Goal: Information Seeking & Learning: Learn about a topic

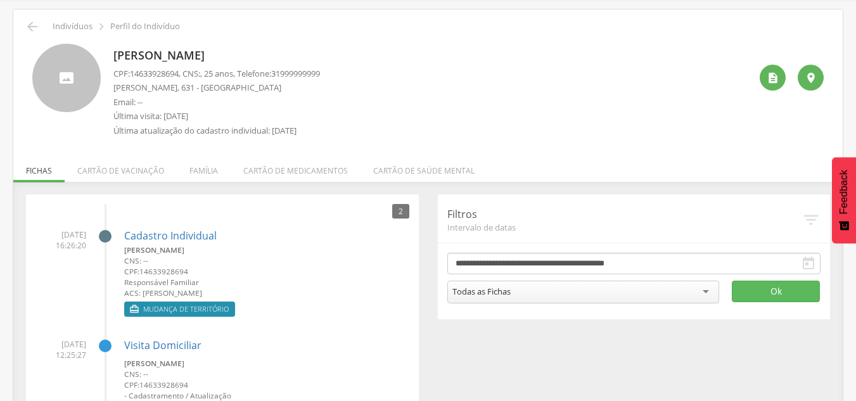
scroll to position [101, 0]
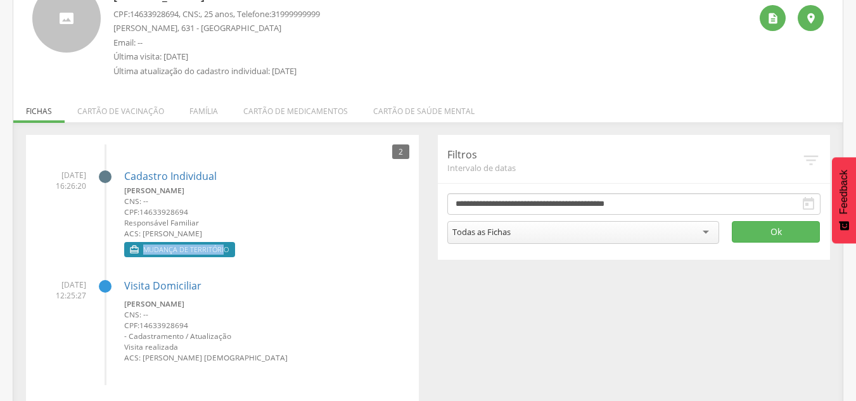
drag, startPoint x: 142, startPoint y: 249, endPoint x: 222, endPoint y: 245, distance: 80.0
click at [222, 245] on label " Mudança de território" at bounding box center [179, 249] width 111 height 15
drag, startPoint x: 122, startPoint y: 191, endPoint x: 184, endPoint y: 193, distance: 62.1
click at [184, 193] on li "[DATE] 16:26:20 Cadastro Individual [PERSON_NAME] CNS: -- CPF: 14633928694 Resp…" at bounding box center [222, 210] width 374 height 101
drag, startPoint x: 141, startPoint y: 233, endPoint x: 174, endPoint y: 221, distance: 35.1
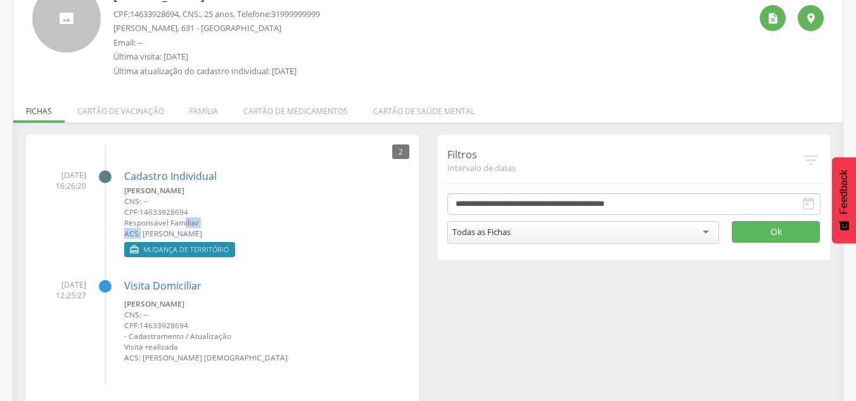
click at [183, 221] on div "[PERSON_NAME] CNS: -- CPF: 14633928694 Responsável Familiar ACS: [PERSON_NAME]" at bounding box center [266, 212] width 285 height 54
drag, startPoint x: 40, startPoint y: 170, endPoint x: 75, endPoint y: 185, distance: 38.6
click at [68, 172] on span "[DATE] 16:26:20" at bounding box center [60, 181] width 51 height 22
drag, startPoint x: 59, startPoint y: 188, endPoint x: 80, endPoint y: 188, distance: 21.6
click at [80, 188] on span "[DATE] 16:26:20" at bounding box center [60, 181] width 51 height 22
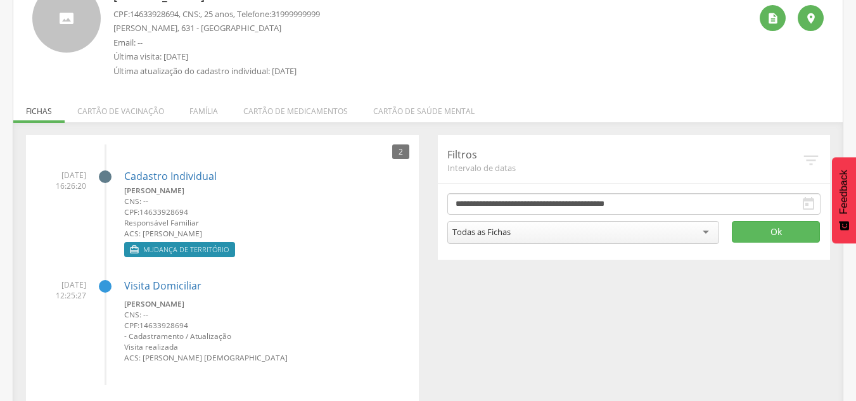
click at [489, 323] on div "**********" at bounding box center [427, 268] width 823 height 266
click at [67, 200] on li "[DATE] 16:26:20 Cadastro Individual [PERSON_NAME] CNS: -- CPF: 14633928694 Resp…" at bounding box center [222, 210] width 374 height 101
drag, startPoint x: 42, startPoint y: 171, endPoint x: 89, endPoint y: 193, distance: 51.3
click at [89, 193] on li "[DATE] 16:26:20 Cadastro Individual [PERSON_NAME] CNS: -- CPF: 14633928694 Resp…" at bounding box center [222, 210] width 374 height 101
click at [87, 200] on li "[DATE] 16:26:20 Cadastro Individual [PERSON_NAME] CNS: -- CPF: 14633928694 Resp…" at bounding box center [222, 210] width 374 height 101
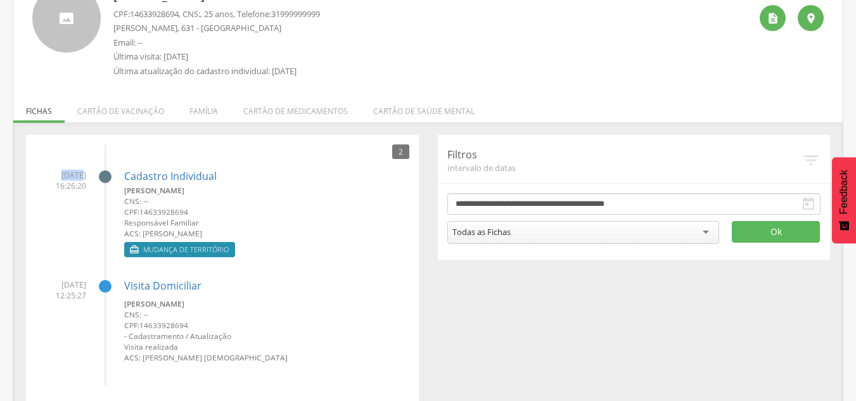
drag, startPoint x: 44, startPoint y: 171, endPoint x: 77, endPoint y: 190, distance: 37.7
click at [68, 179] on span "[DATE] 16:26:20" at bounding box center [60, 181] width 51 height 22
click at [96, 220] on li "[DATE] 16:26:20 Cadastro Individual [PERSON_NAME] CNS: -- CPF: 14633928694 Resp…" at bounding box center [222, 210] width 374 height 101
click at [171, 175] on link "Cadastro Individual" at bounding box center [170, 176] width 93 height 11
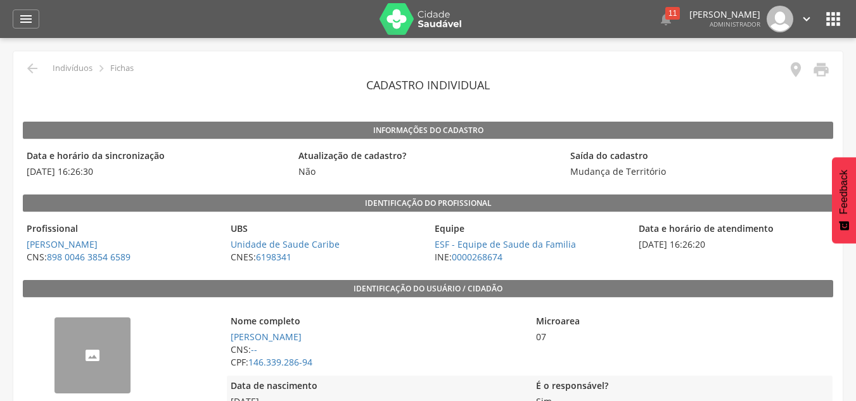
drag, startPoint x: 690, startPoint y: 245, endPoint x: 714, endPoint y: 248, distance: 24.4
click at [714, 248] on span "[DATE] 16:26:20" at bounding box center [734, 244] width 198 height 13
drag, startPoint x: 732, startPoint y: 245, endPoint x: 711, endPoint y: 242, distance: 21.2
click at [711, 242] on span "[DATE] 16:26:20" at bounding box center [734, 244] width 198 height 13
drag, startPoint x: 103, startPoint y: 174, endPoint x: 114, endPoint y: 177, distance: 11.4
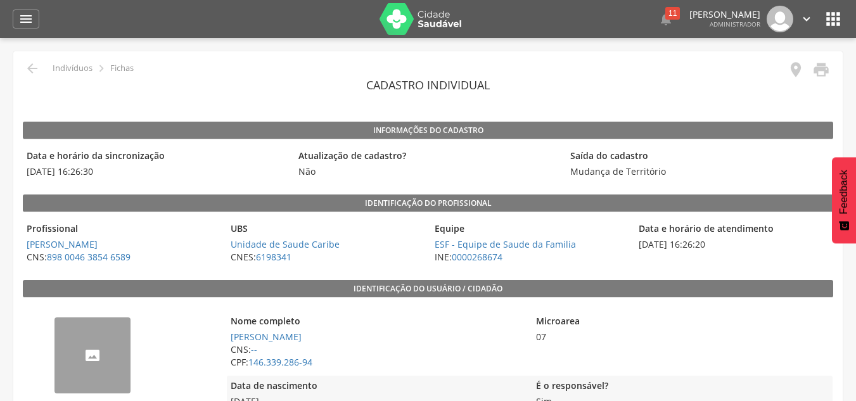
click at [115, 177] on span "[DATE] 16:26:30" at bounding box center [156, 171] width 266 height 13
click at [72, 181] on div "Data e horário da sincronização [DATE] 16:26:30" at bounding box center [156, 164] width 266 height 36
drag, startPoint x: 28, startPoint y: 155, endPoint x: 340, endPoint y: 166, distance: 312.7
click at [162, 148] on div "Data e horário da sincronização [DATE] 16:26:30" at bounding box center [156, 164] width 266 height 36
drag, startPoint x: 650, startPoint y: 231, endPoint x: 762, endPoint y: 238, distance: 112.4
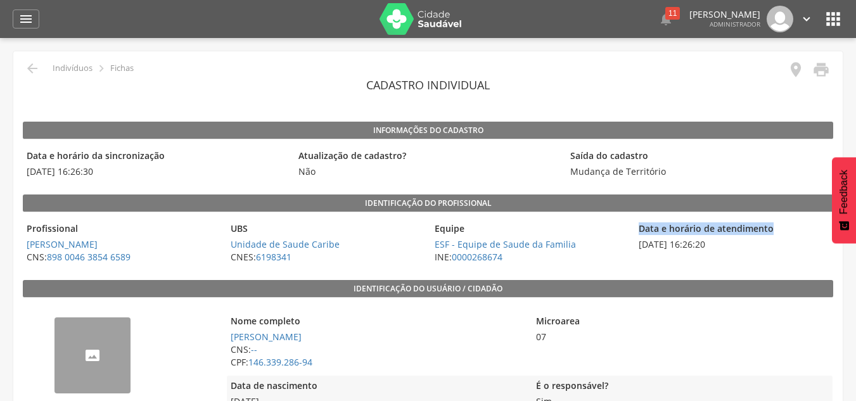
click at [770, 237] on div "Profissional [PERSON_NAME] CNS: 898 0046 3854 6589 UBS Unidade de Saude Caribe …" at bounding box center [428, 243] width 811 height 49
click at [164, 167] on span "[DATE] 16:26:30" at bounding box center [156, 171] width 266 height 13
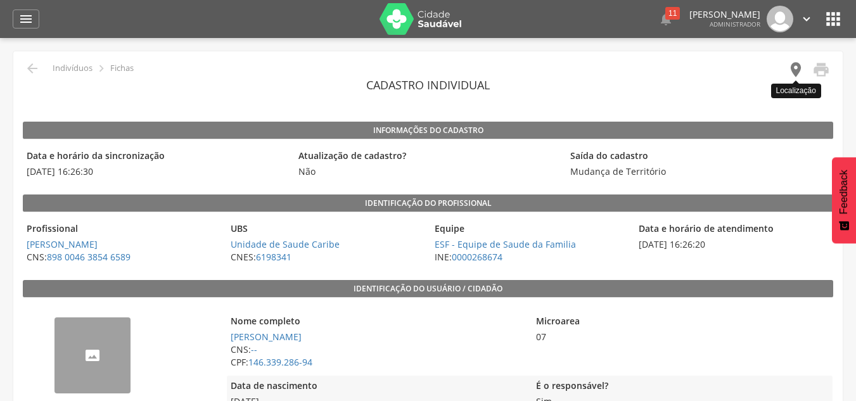
click at [792, 77] on icon "" at bounding box center [796, 70] width 18 height 18
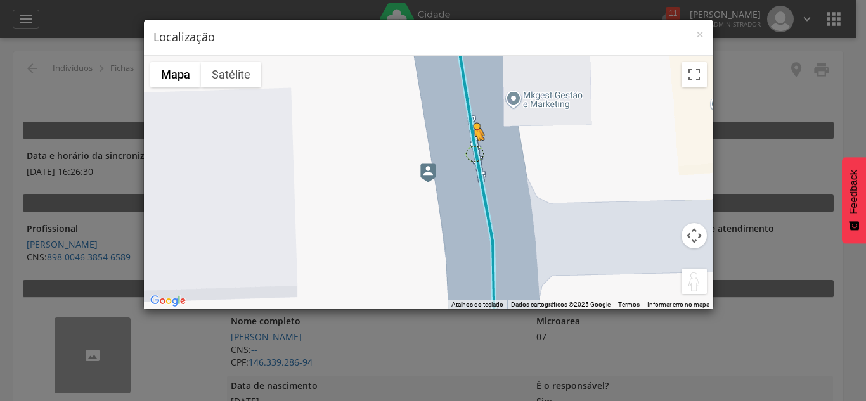
drag, startPoint x: 685, startPoint y: 274, endPoint x: 473, endPoint y: 152, distance: 243.9
click at [473, 152] on div "Pressione as teclas Alt + Enter para ativar o recurso de arrastar com o teclado…" at bounding box center [428, 183] width 569 height 254
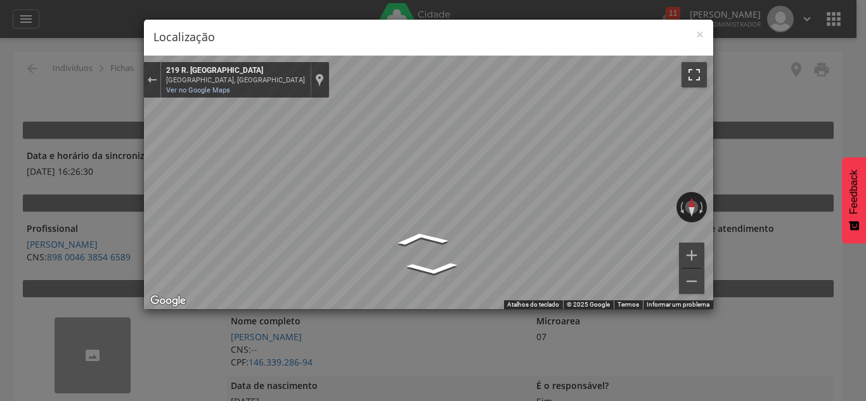
click at [702, 70] on button "Ativar a visualização em tela cheia" at bounding box center [693, 74] width 25 height 25
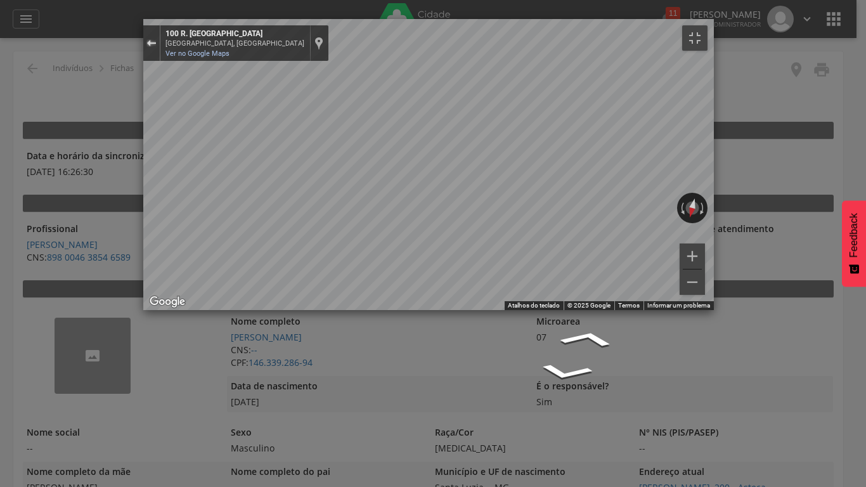
click at [143, 35] on button "Sair do Street View" at bounding box center [151, 43] width 16 height 17
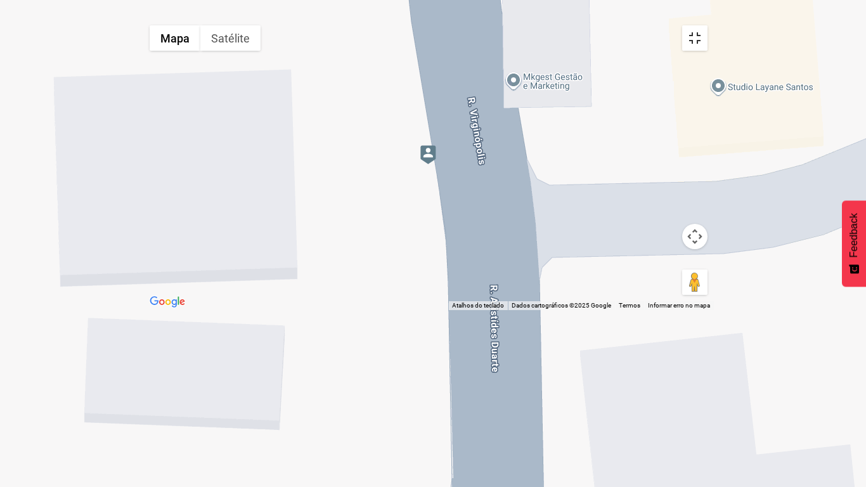
click at [707, 25] on button "Ativar a visualização em tela cheia" at bounding box center [694, 37] width 25 height 25
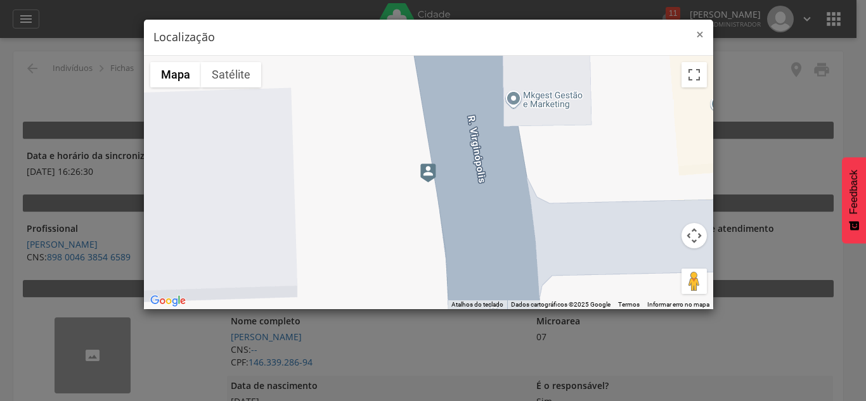
click at [702, 34] on span "×" at bounding box center [700, 34] width 8 height 18
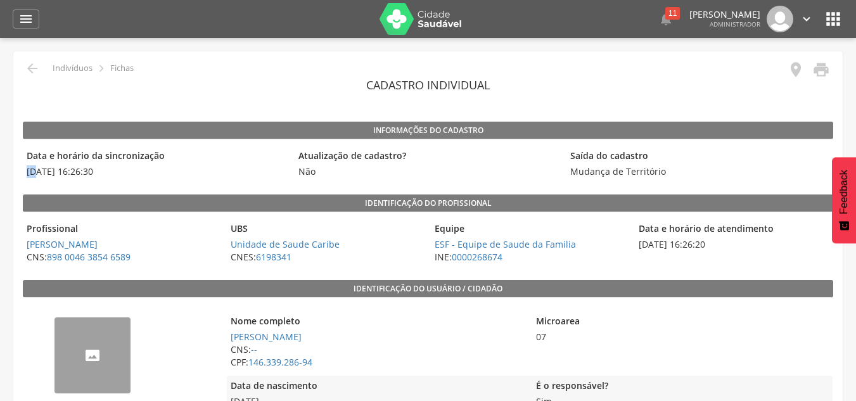
drag, startPoint x: 24, startPoint y: 169, endPoint x: 37, endPoint y: 170, distance: 12.8
click at [37, 170] on span "[DATE] 16:26:30" at bounding box center [156, 171] width 266 height 13
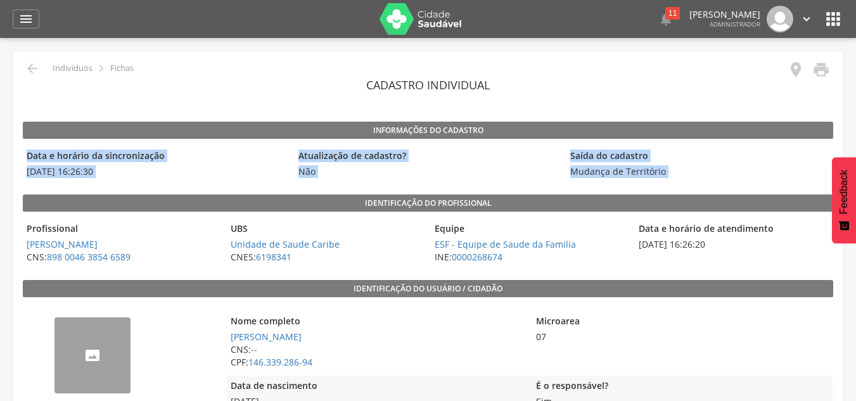
drag, startPoint x: 30, startPoint y: 155, endPoint x: 115, endPoint y: 188, distance: 91.1
click at [171, 159] on legend "Data e horário da sincronização" at bounding box center [156, 157] width 266 height 15
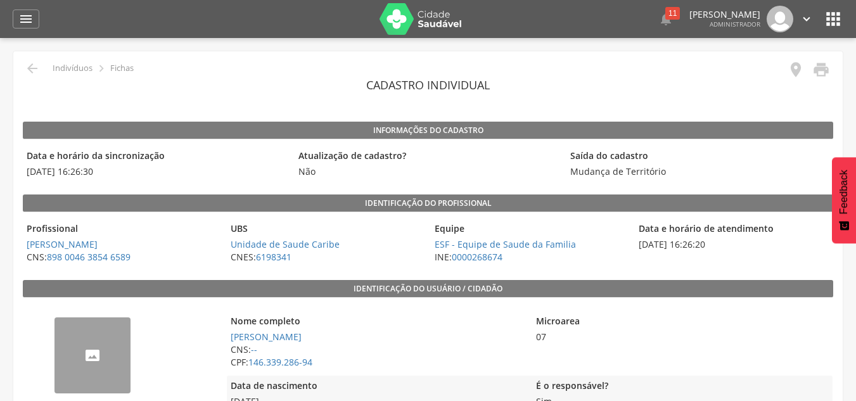
drag, startPoint x: 23, startPoint y: 170, endPoint x: 110, endPoint y: 177, distance: 87.2
click at [124, 177] on span "[DATE] 16:26:30" at bounding box center [156, 171] width 266 height 13
drag, startPoint x: 74, startPoint y: 191, endPoint x: 54, endPoint y: 193, distance: 20.4
drag, startPoint x: 22, startPoint y: 170, endPoint x: 100, endPoint y: 176, distance: 77.6
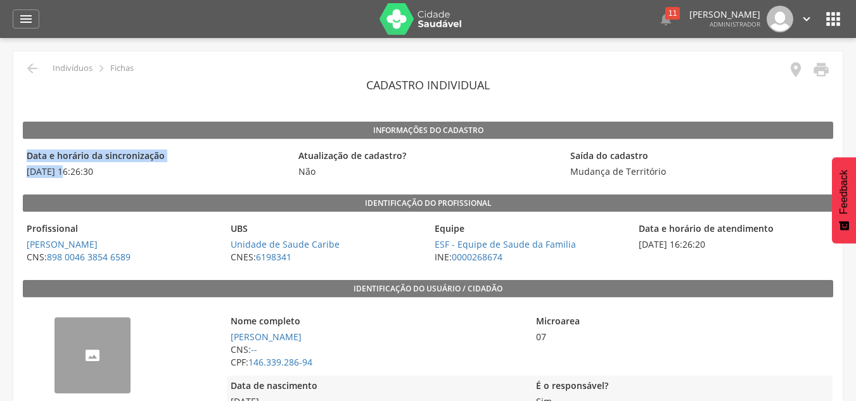
click at [104, 177] on span "[DATE] 16:26:30" at bounding box center [156, 171] width 266 height 13
click at [32, 172] on span "[DATE] 16:26:30" at bounding box center [156, 171] width 266 height 13
drag, startPoint x: 25, startPoint y: 169, endPoint x: 104, endPoint y: 185, distance: 80.9
click at [115, 172] on span "[DATE] 16:26:30" at bounding box center [156, 171] width 266 height 13
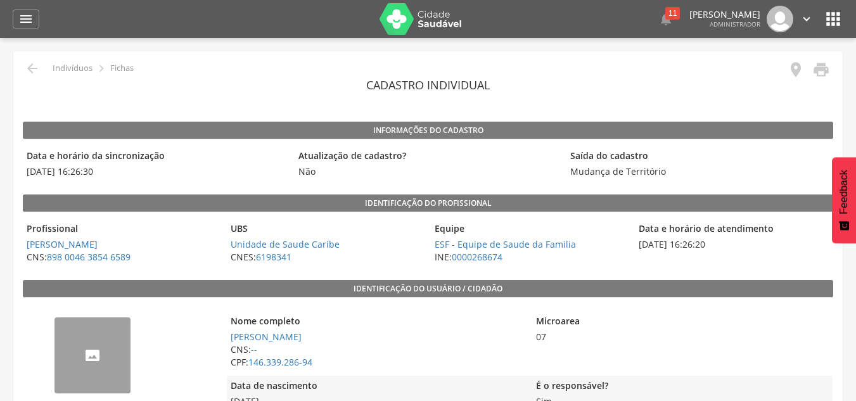
drag, startPoint x: 29, startPoint y: 174, endPoint x: 46, endPoint y: 174, distance: 17.1
click at [50, 175] on span "[DATE] 16:26:30" at bounding box center [156, 171] width 266 height 13
drag, startPoint x: 107, startPoint y: 169, endPoint x: 35, endPoint y: 170, distance: 71.6
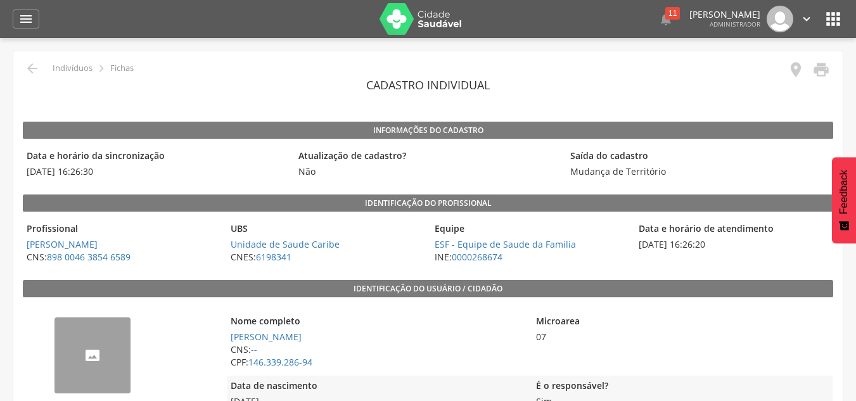
click at [37, 169] on span "[DATE] 16:26:30" at bounding box center [156, 171] width 266 height 13
click at [834, 8] on div " 11  Lorem ipsum dolor sit amet, sed do eiusmod tempor incididunt ut labore e…" at bounding box center [448, 19] width 792 height 38
click at [831, 20] on icon "" at bounding box center [833, 19] width 20 height 20
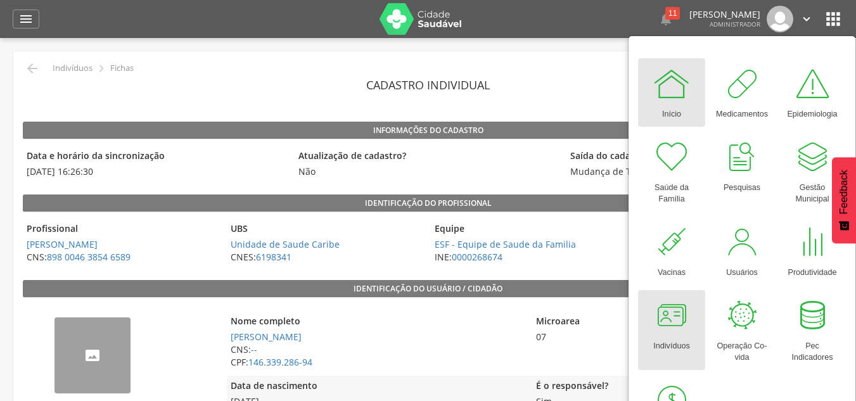
click at [678, 323] on div at bounding box center [672, 316] width 38 height 38
